Goal: Information Seeking & Learning: Learn about a topic

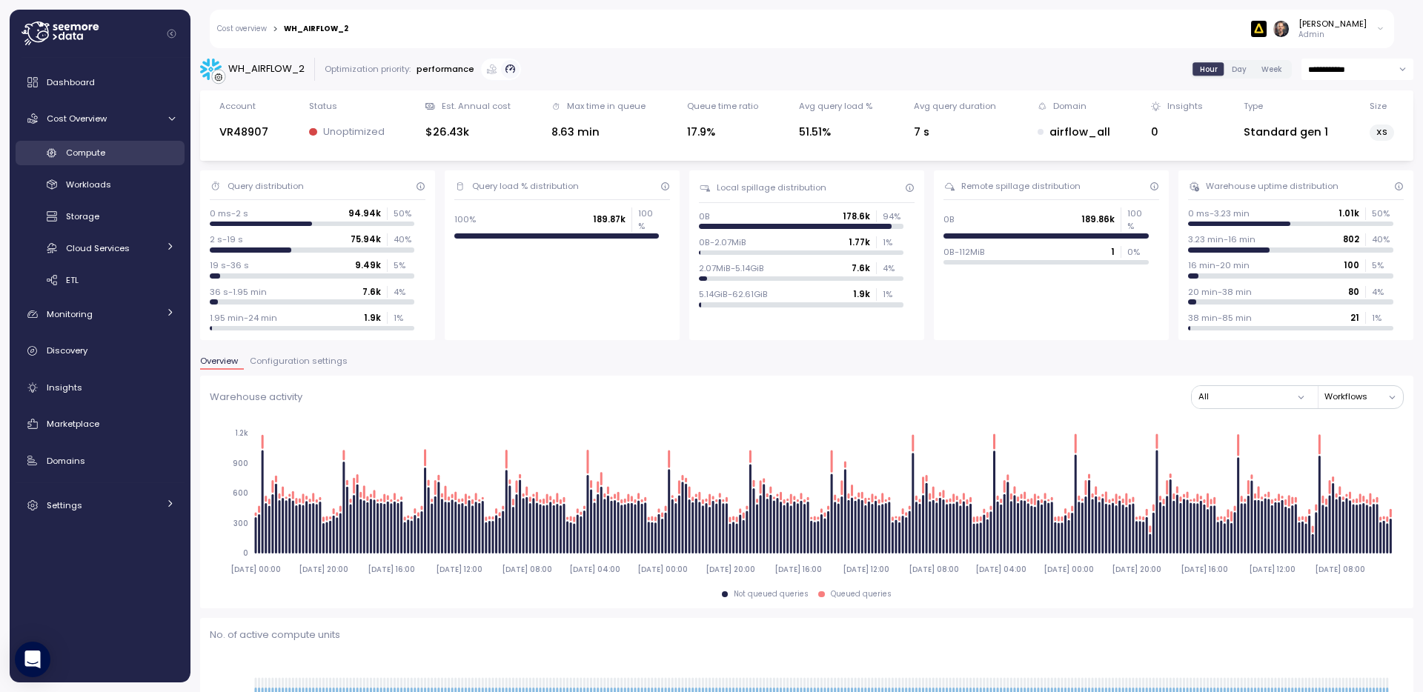
scroll to position [238, 0]
click at [93, 251] on span "Cloud Services" at bounding box center [98, 248] width 64 height 12
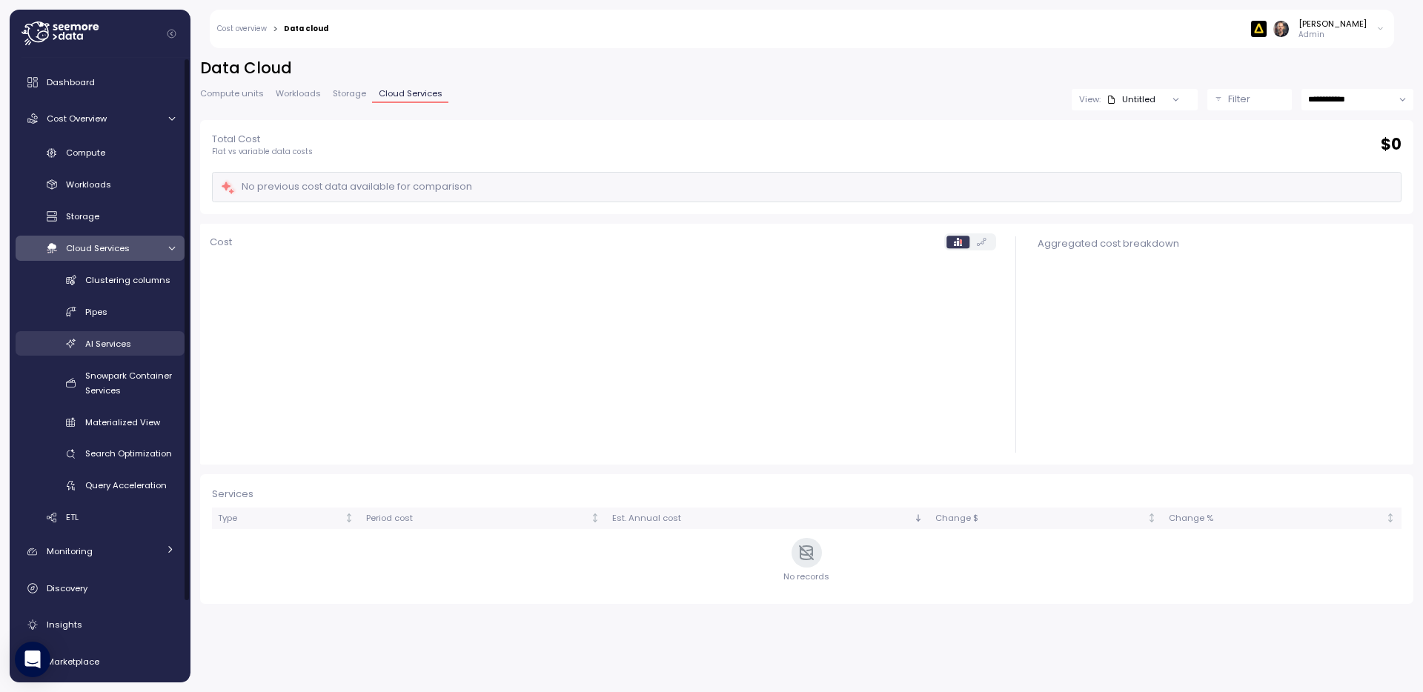
click at [116, 341] on span "AI Services" at bounding box center [108, 344] width 46 height 12
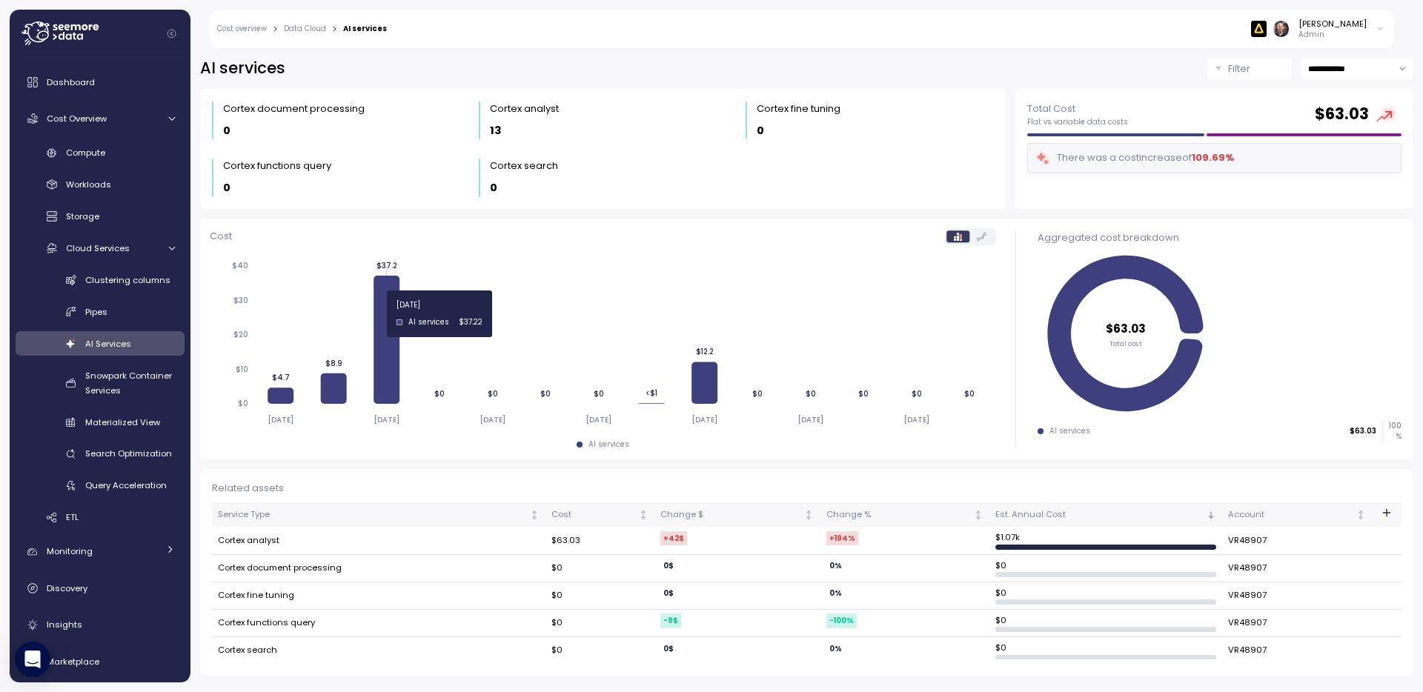
click at [384, 313] on icon at bounding box center [386, 340] width 26 height 128
drag, startPoint x: 364, startPoint y: 246, endPoint x: 408, endPoint y: 439, distance: 197.5
click at [408, 439] on div "Cost [DATE] [DATE] [DATE] [DATE] [DATE] [DATE] [DATE] $0 $10 $20 $30 $40 $4.7 $…" at bounding box center [603, 339] width 786 height 222
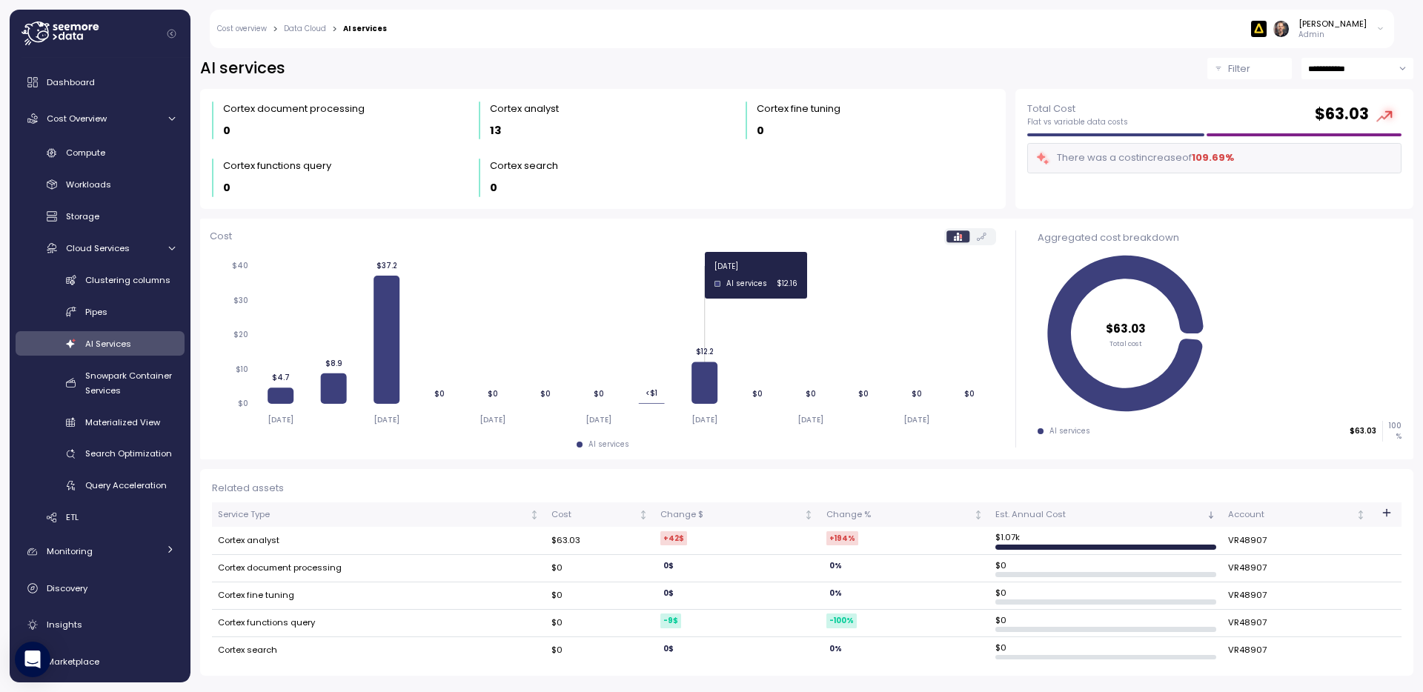
click at [699, 256] on icon "[DATE] [DATE] [DATE] [DATE] [DATE] [DATE] [DATE] $0 $10 $20 $30 $40 $4.7 $8.9 $…" at bounding box center [603, 342] width 786 height 182
click at [262, 538] on td "Cortex analyst" at bounding box center [378, 540] width 333 height 27
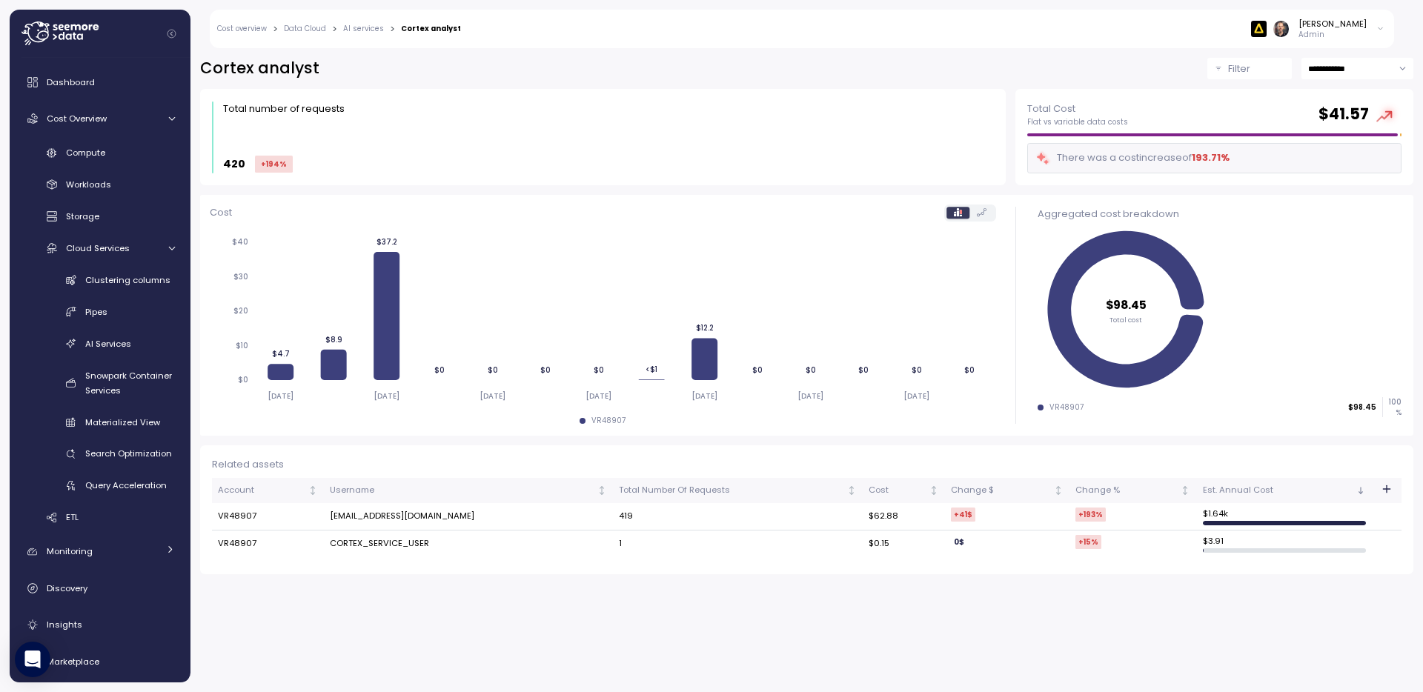
click at [615, 625] on div "**********" at bounding box center [806, 366] width 1232 height 654
click at [862, 515] on td "$62.88" at bounding box center [903, 516] width 82 height 27
